Goal: Navigation & Orientation: Find specific page/section

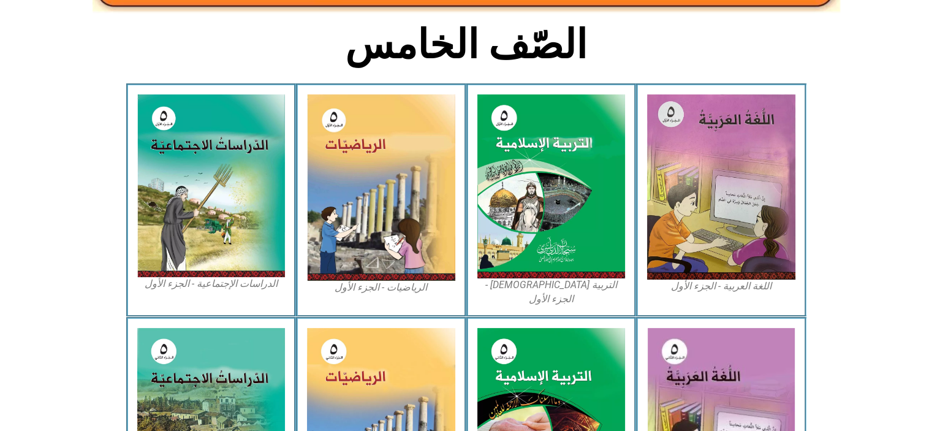
scroll to position [301, 0]
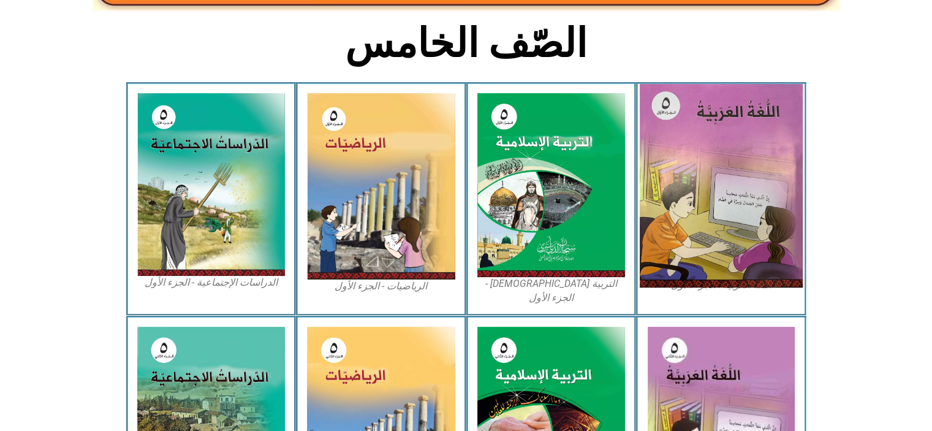
click at [693, 205] on img at bounding box center [720, 185] width 163 height 203
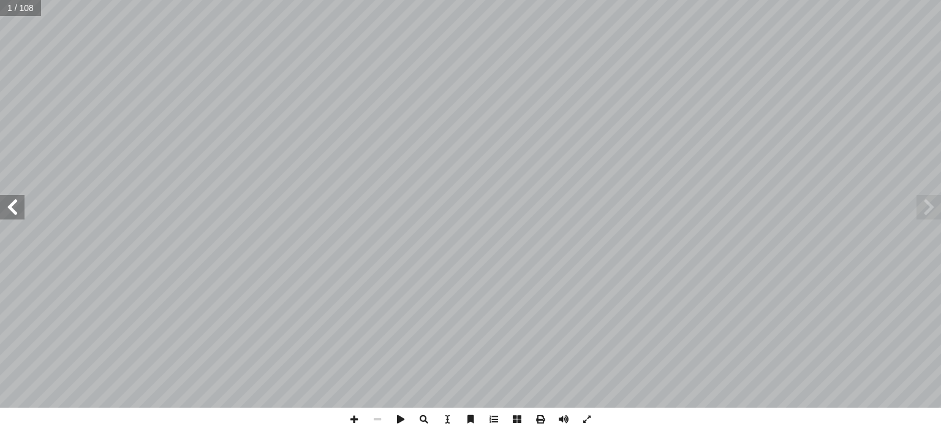
click at [10, 206] on span at bounding box center [12, 207] width 24 height 24
click at [12, 203] on span at bounding box center [12, 207] width 24 height 24
click at [20, 211] on span at bounding box center [12, 207] width 24 height 24
click at [24, 212] on span at bounding box center [12, 207] width 24 height 24
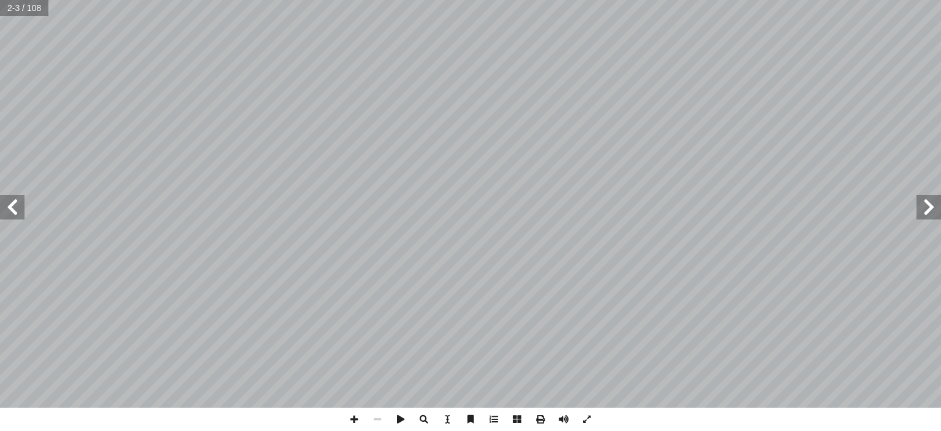
click at [22, 208] on span at bounding box center [12, 207] width 24 height 24
click at [16, 205] on span at bounding box center [12, 207] width 24 height 24
click at [16, 204] on span at bounding box center [12, 207] width 24 height 24
click at [18, 204] on span at bounding box center [12, 207] width 24 height 24
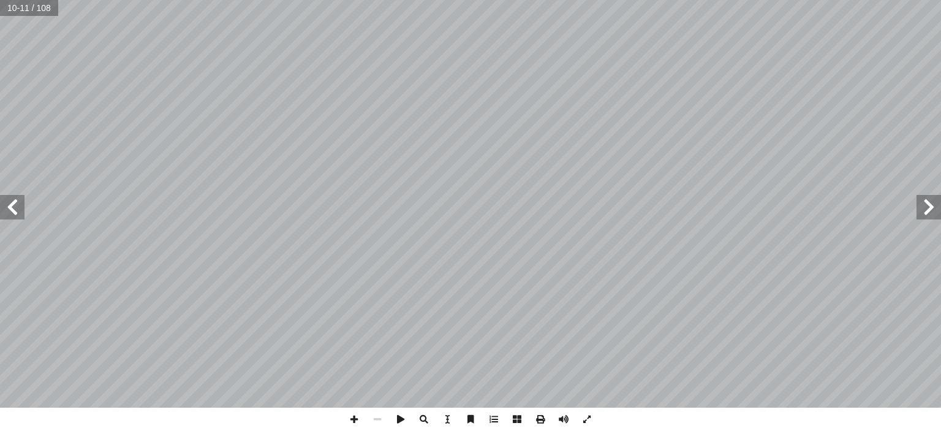
click at [18, 204] on span at bounding box center [12, 207] width 24 height 24
click at [14, 203] on span at bounding box center [12, 207] width 24 height 24
click at [16, 204] on span at bounding box center [12, 207] width 24 height 24
click at [15, 208] on span at bounding box center [12, 207] width 24 height 24
click at [20, 207] on span at bounding box center [12, 207] width 24 height 24
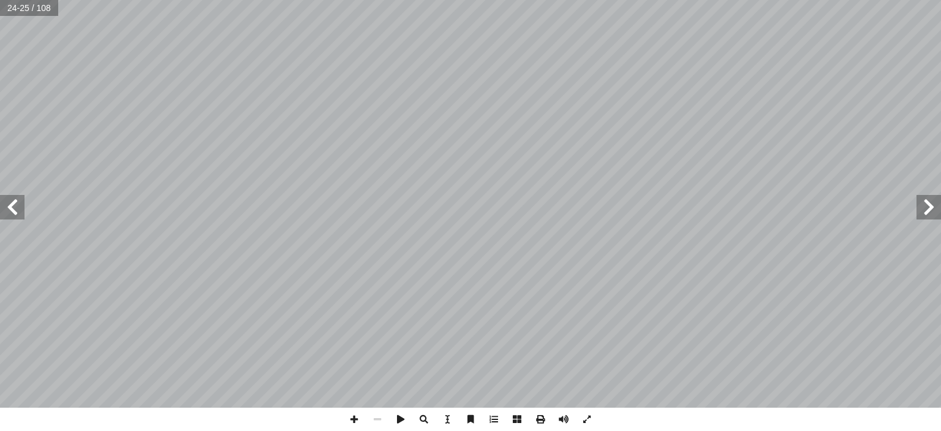
click at [15, 203] on span at bounding box center [12, 207] width 24 height 24
click at [16, 206] on span at bounding box center [12, 207] width 24 height 24
click at [15, 203] on span at bounding box center [12, 207] width 24 height 24
